Goal: Information Seeking & Learning: Check status

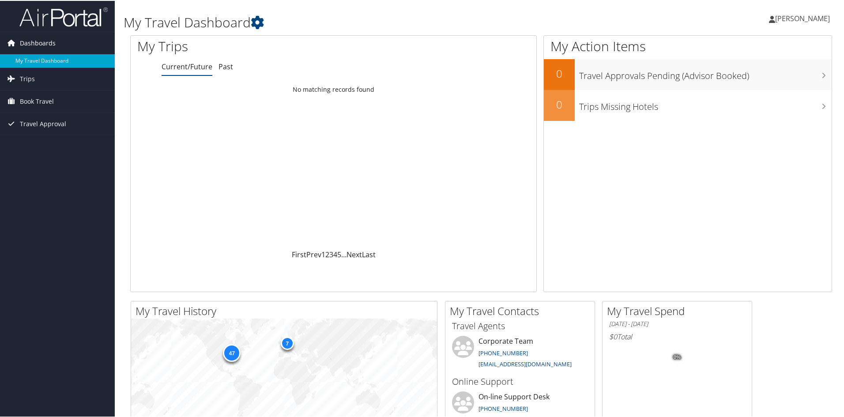
click at [38, 40] on span "Dashboards" at bounding box center [38, 42] width 36 height 22
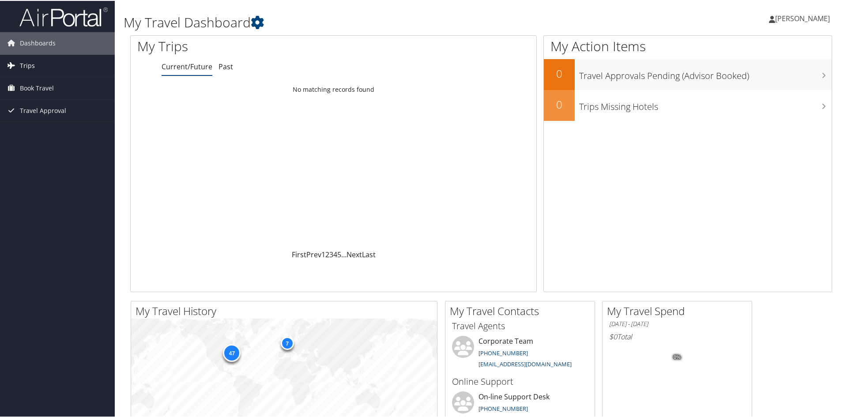
click at [26, 60] on span "Trips" at bounding box center [27, 65] width 15 height 22
click at [30, 95] on link "Past Trips" at bounding box center [57, 95] width 115 height 13
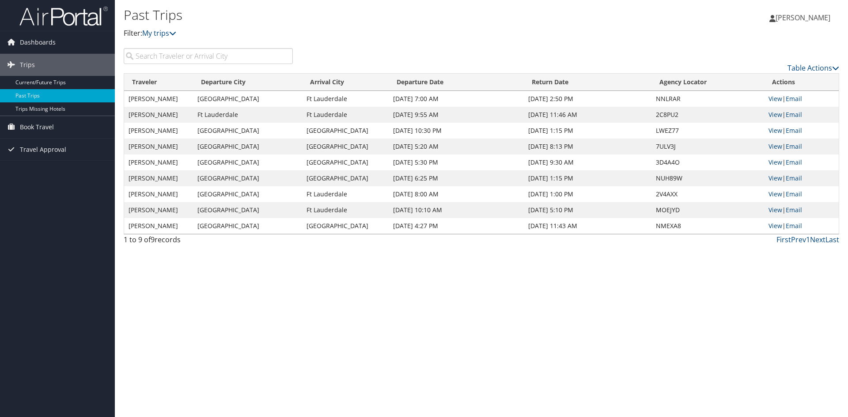
click at [163, 57] on input "search" at bounding box center [208, 56] width 169 height 16
type input "m"
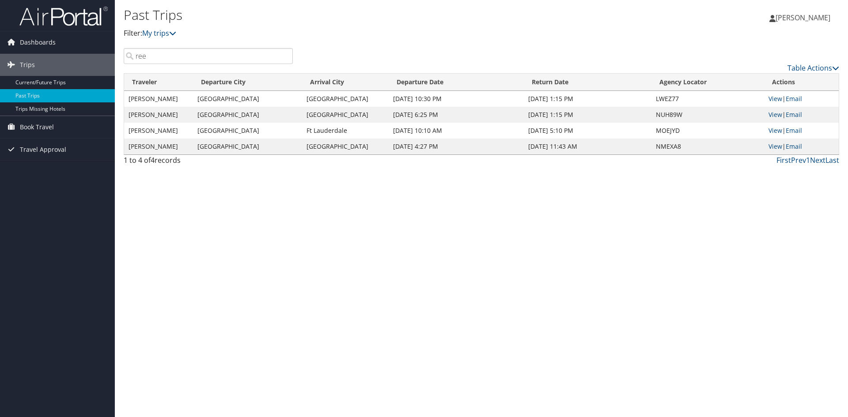
type input "reed"
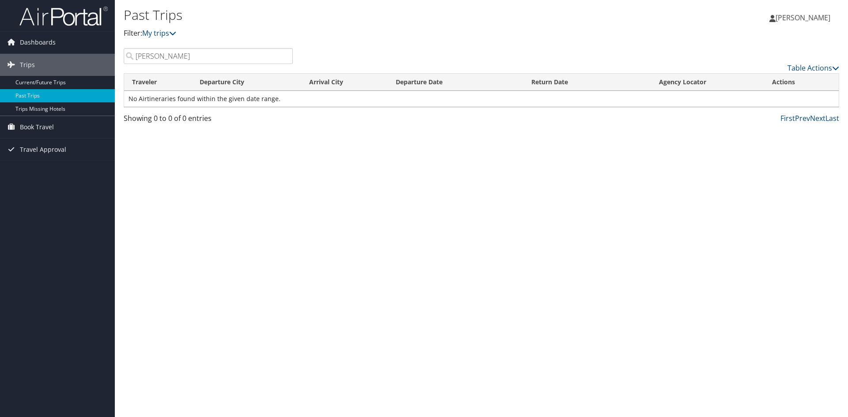
click at [283, 58] on input "reed" at bounding box center [208, 56] width 169 height 16
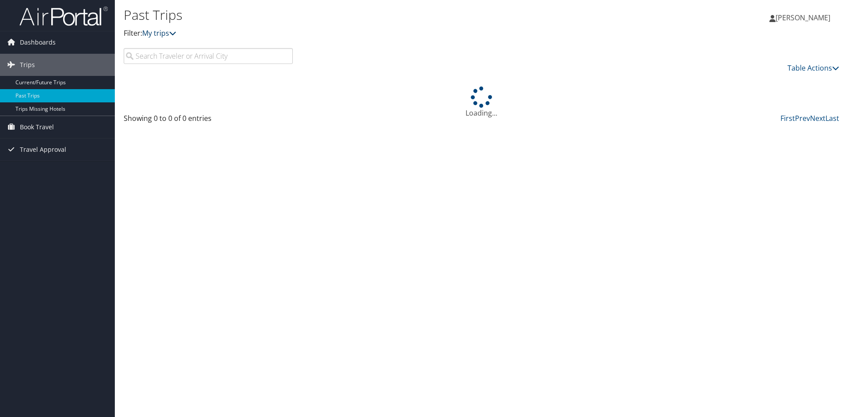
click at [164, 31] on link "My trips" at bounding box center [159, 33] width 34 height 10
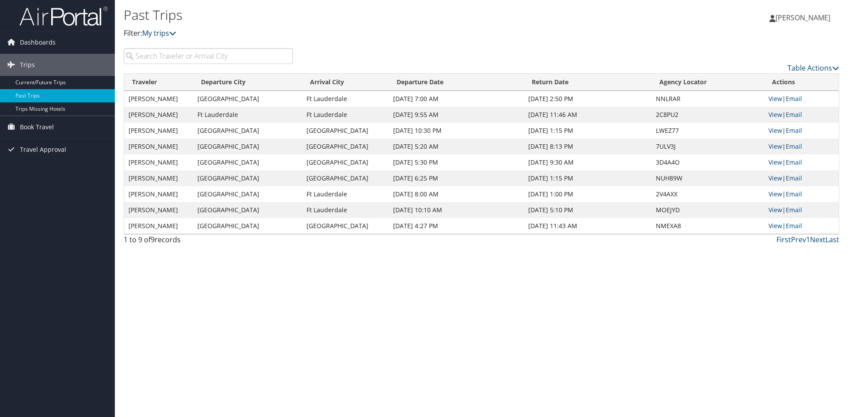
click at [162, 32] on link "My trips" at bounding box center [159, 33] width 34 height 10
click at [175, 33] on icon at bounding box center [172, 33] width 7 height 7
click at [151, 39] on ul at bounding box center [202, 39] width 117 height 1
click at [137, 34] on p "Filter: My trips" at bounding box center [362, 33] width 477 height 11
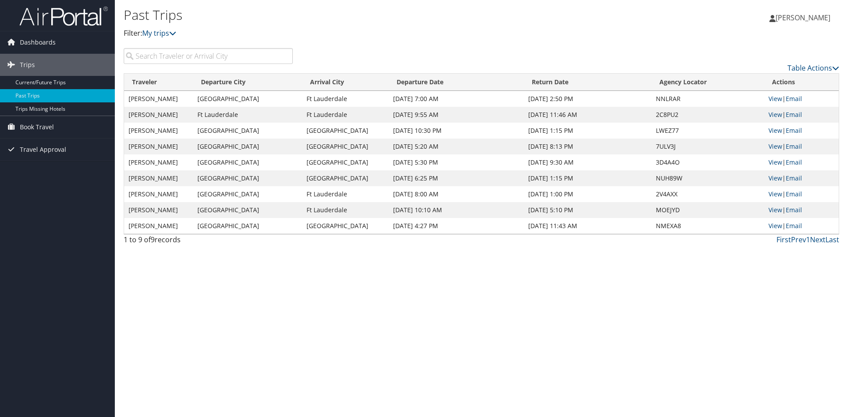
click at [137, 34] on p "Filter: My trips" at bounding box center [362, 33] width 477 height 11
click at [174, 34] on icon at bounding box center [172, 33] width 7 height 7
click at [175, 36] on icon at bounding box center [172, 33] width 7 height 7
click at [176, 34] on icon at bounding box center [172, 33] width 7 height 7
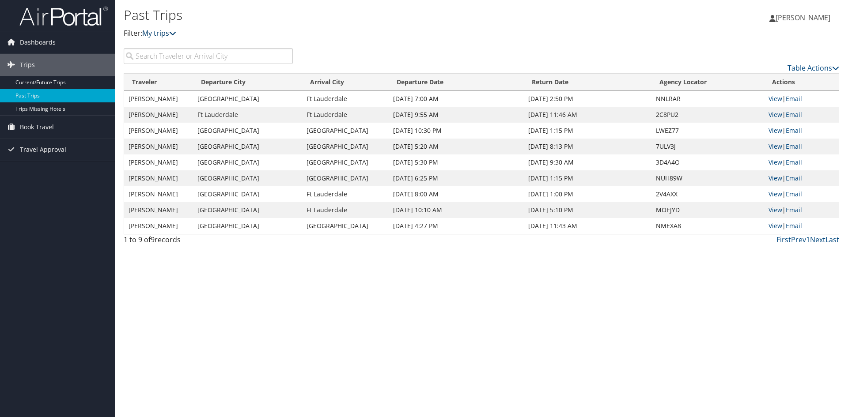
click at [172, 34] on link "My trips" at bounding box center [159, 33] width 34 height 10
click at [173, 32] on icon at bounding box center [172, 33] width 7 height 7
click at [139, 32] on p "Filter: My trips" at bounding box center [362, 33] width 477 height 11
click at [26, 64] on span "Trips" at bounding box center [27, 65] width 15 height 22
click at [29, 41] on span "Dashboards" at bounding box center [38, 42] width 36 height 22
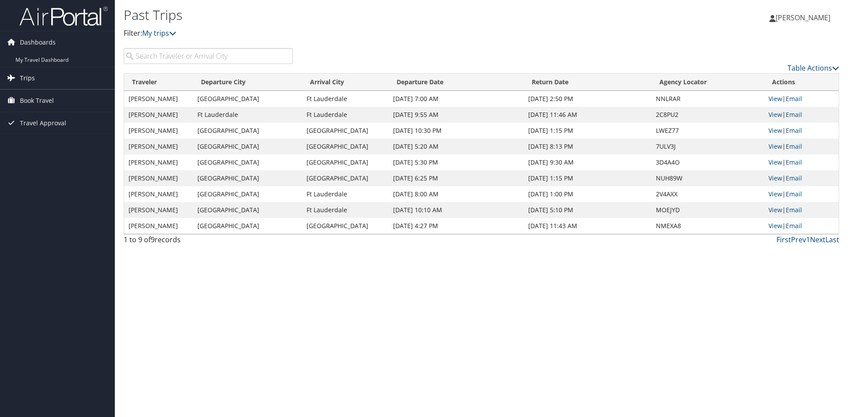
click at [30, 76] on span "Trips" at bounding box center [27, 78] width 15 height 22
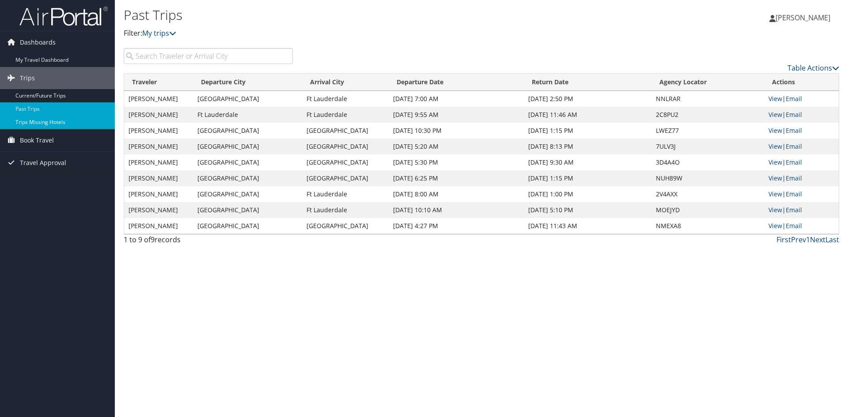
click at [38, 124] on link "Trips Missing Hotels" at bounding box center [57, 122] width 115 height 13
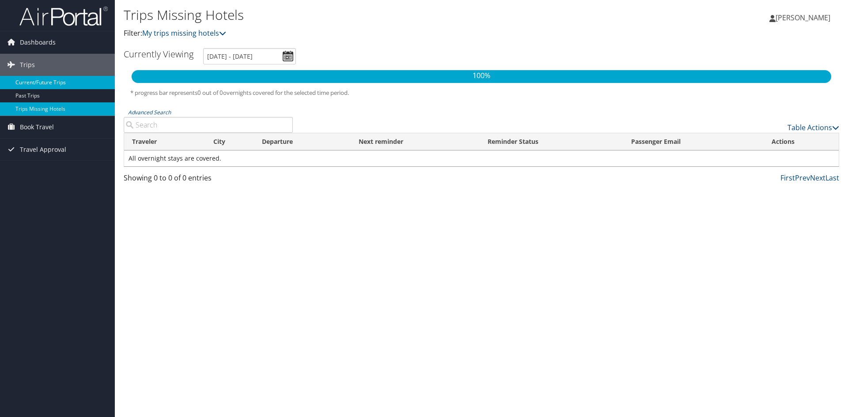
click at [26, 79] on link "Current/Future Trips" at bounding box center [57, 82] width 115 height 13
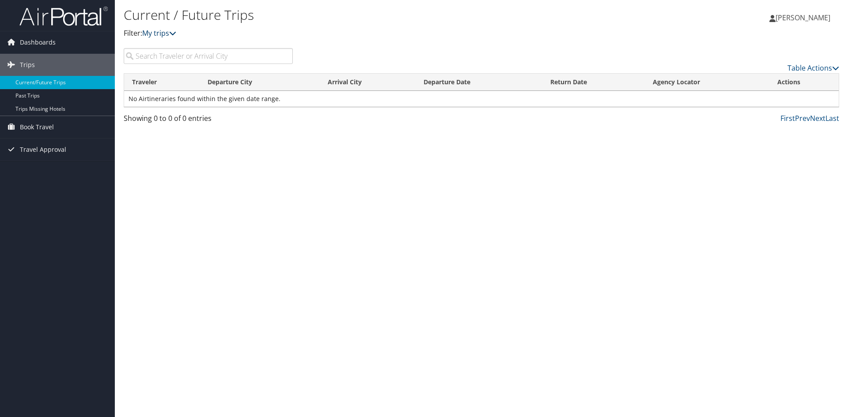
click at [175, 31] on icon at bounding box center [172, 33] width 7 height 7
click at [172, 34] on link "My trips" at bounding box center [159, 33] width 34 height 10
click at [159, 36] on link "My trips" at bounding box center [159, 33] width 34 height 10
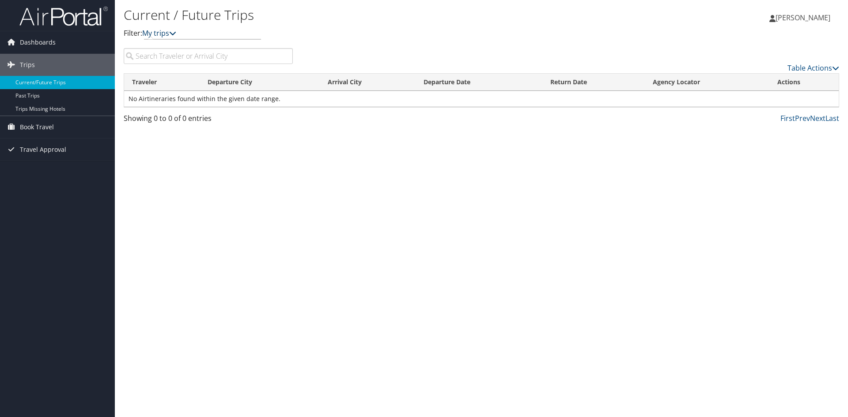
click at [159, 35] on link "My trips" at bounding box center [159, 33] width 34 height 10
